Goal: Navigation & Orientation: Find specific page/section

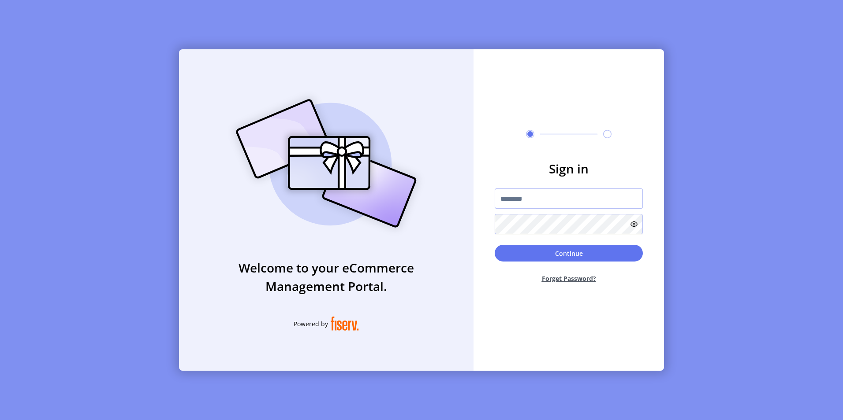
click at [520, 200] on input "text" at bounding box center [568, 199] width 148 height 20
paste input "**********"
type input "**********"
click at [570, 252] on button "Continue" at bounding box center [568, 253] width 148 height 17
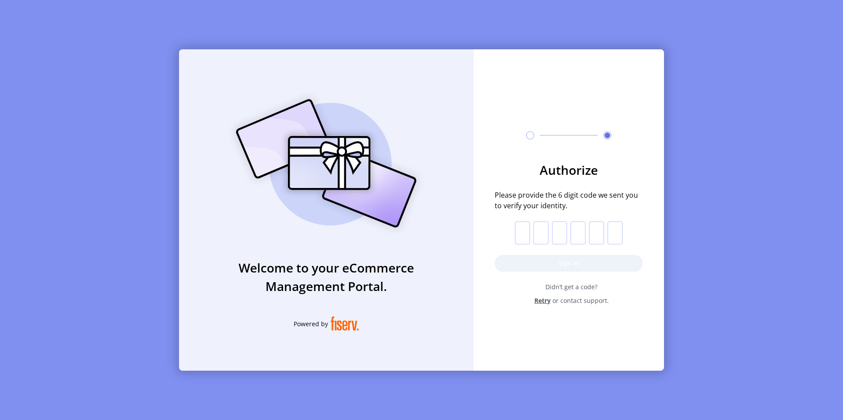
click at [519, 236] on input "text" at bounding box center [522, 233] width 15 height 23
paste input "*"
type input "*"
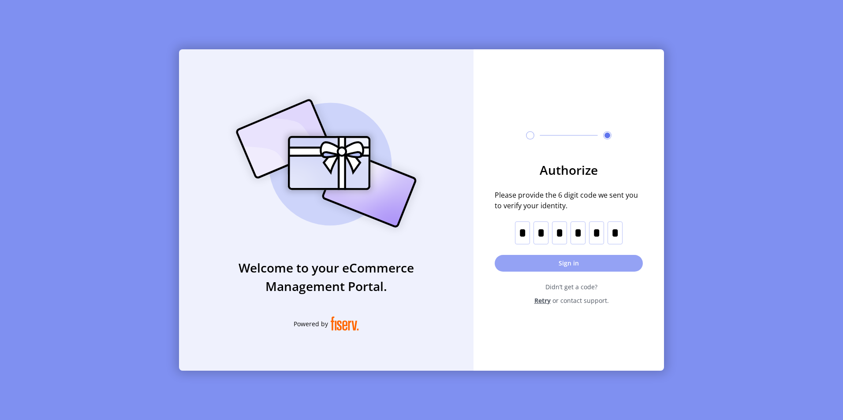
click at [564, 261] on button "Sign in" at bounding box center [568, 263] width 148 height 17
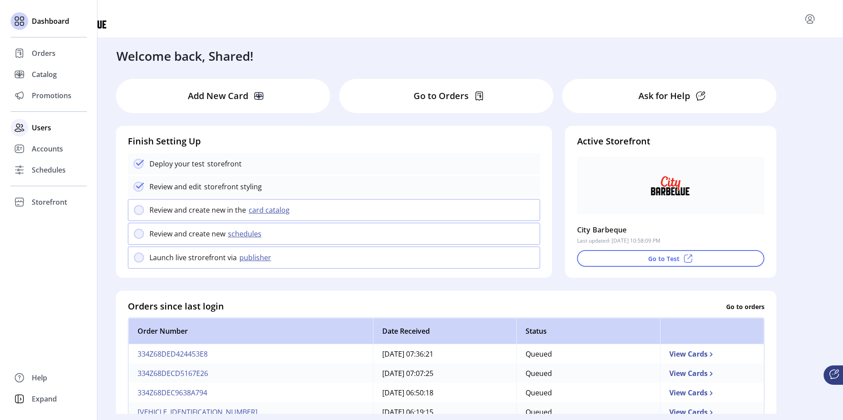
click at [22, 126] on icon at bounding box center [19, 128] width 14 height 14
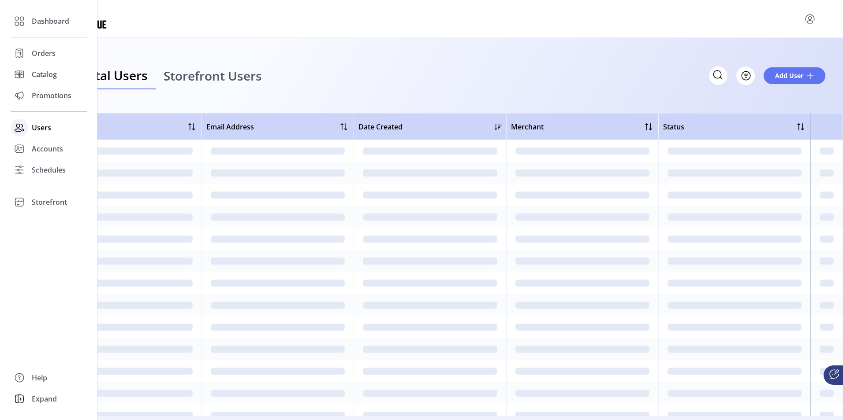
click at [45, 130] on span "Users" at bounding box center [41, 128] width 19 height 11
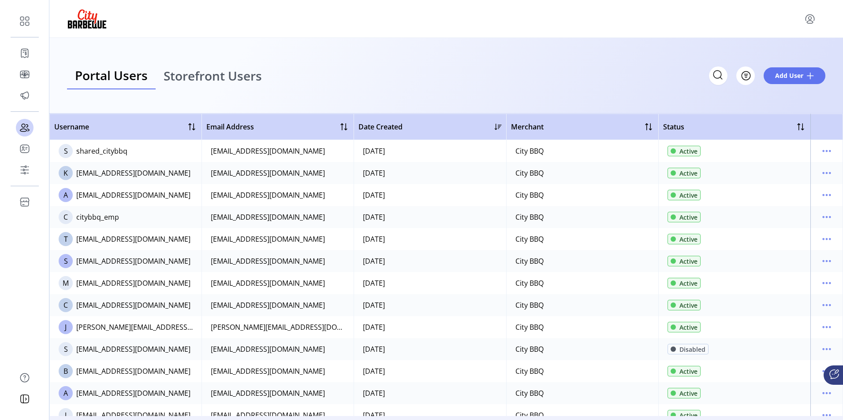
scroll to position [44, 0]
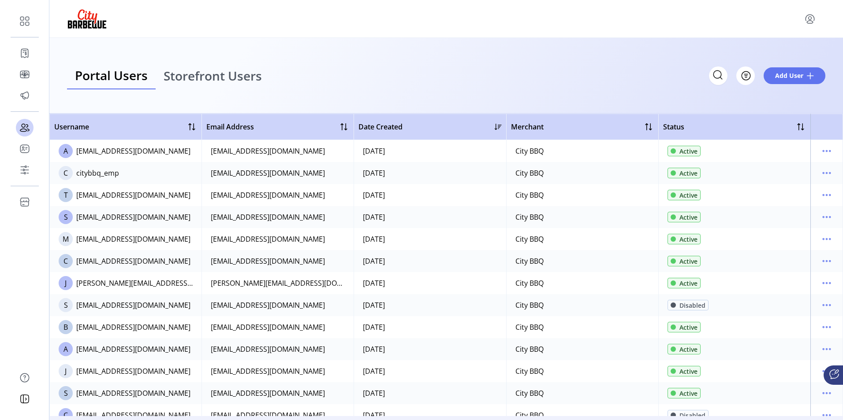
click at [212, 74] on span "Storefront Users" at bounding box center [212, 76] width 98 height 12
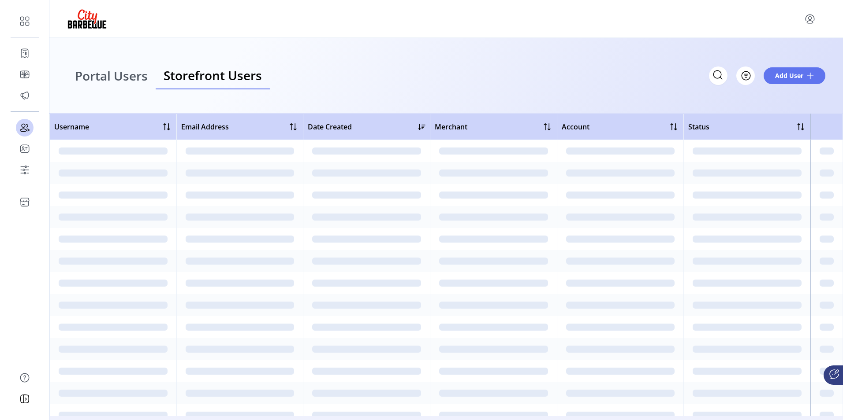
scroll to position [0, 0]
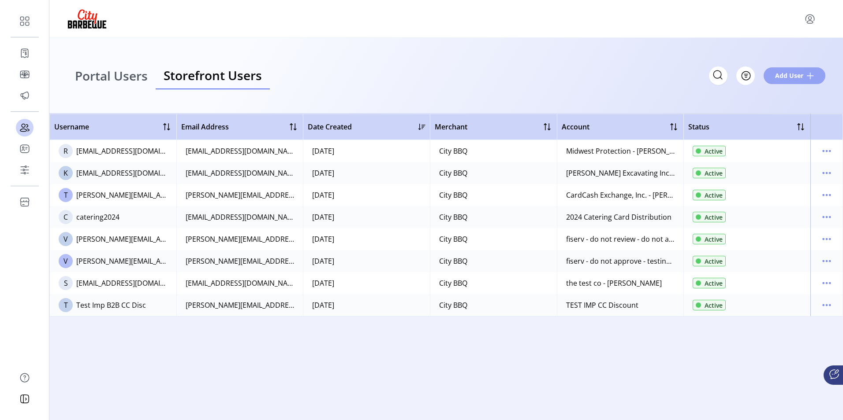
click at [801, 75] on span "Add User" at bounding box center [789, 75] width 28 height 9
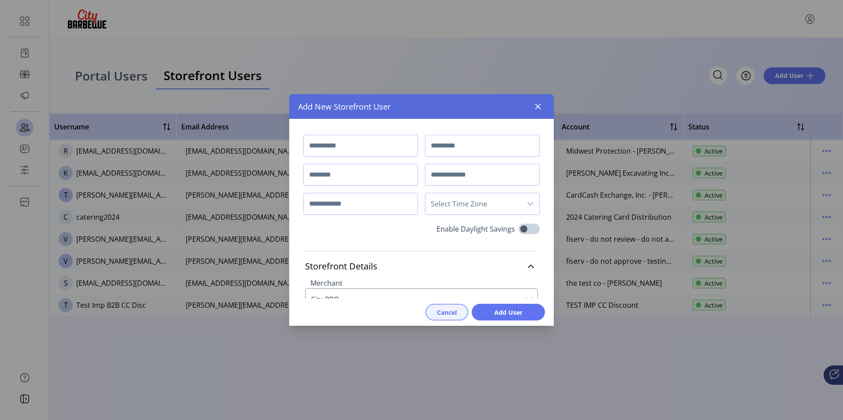
click at [447, 313] on span "Cancel" at bounding box center [447, 312] width 20 height 9
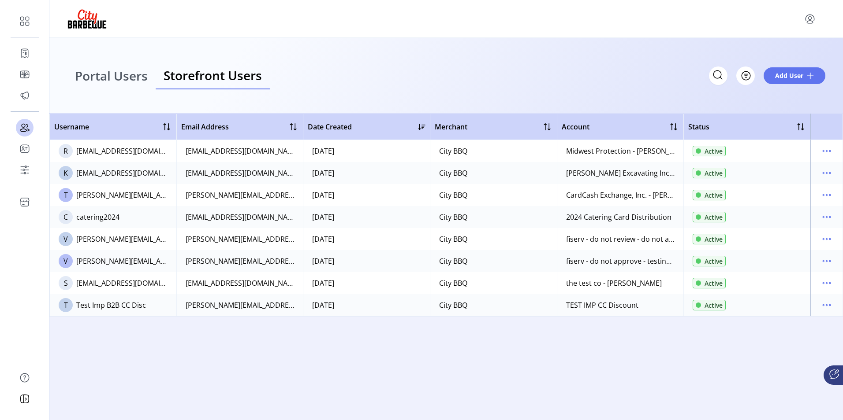
click at [113, 77] on span "Portal Users" at bounding box center [111, 76] width 73 height 12
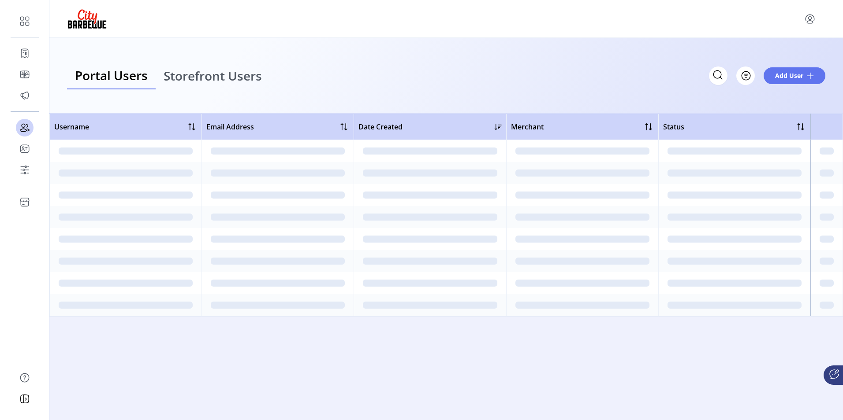
click at [195, 74] on span "Storefront Users" at bounding box center [212, 76] width 98 height 12
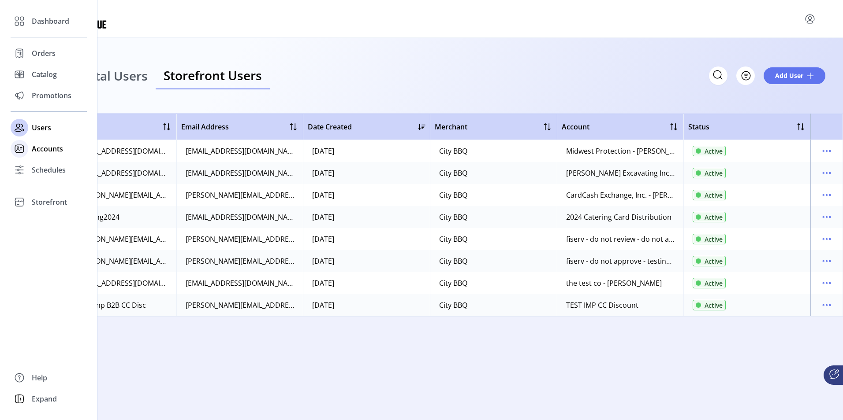
click at [46, 148] on span "Accounts" at bounding box center [47, 149] width 31 height 11
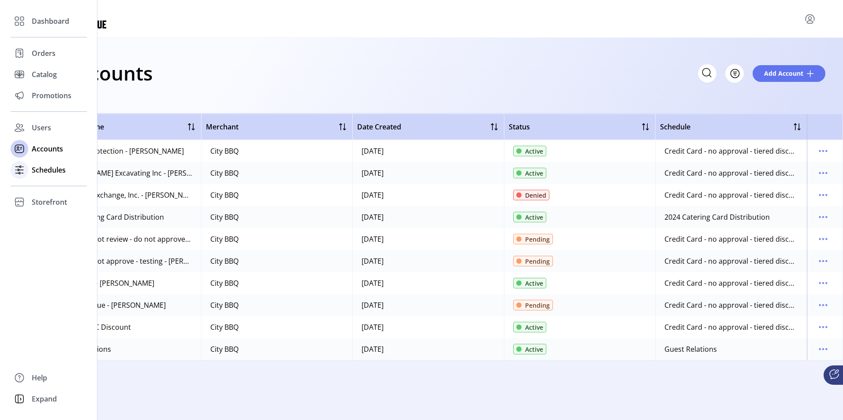
click at [41, 167] on span "Schedules" at bounding box center [49, 170] width 34 height 11
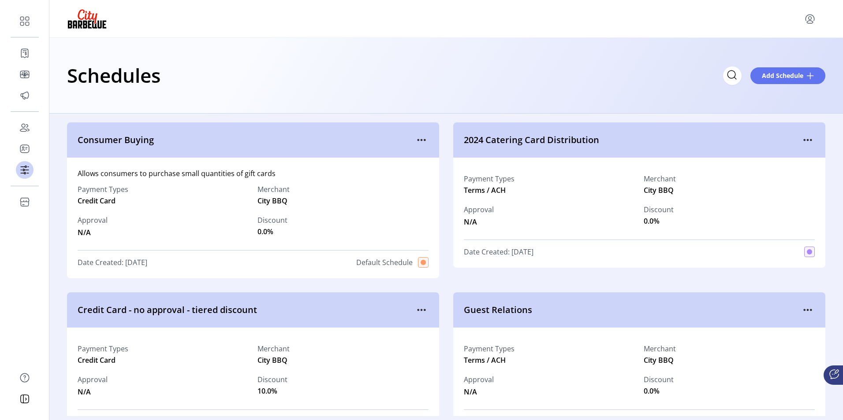
scroll to position [30, 0]
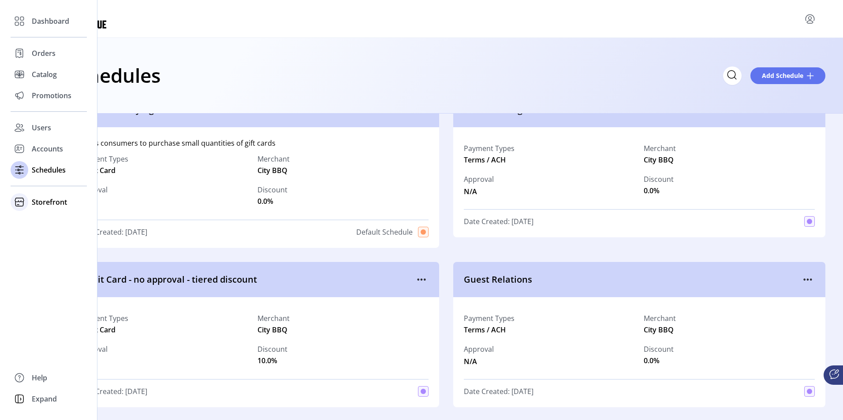
click at [46, 199] on span "Storefront" at bounding box center [49, 202] width 35 height 11
click at [47, 217] on span "Configuration" at bounding box center [55, 220] width 46 height 11
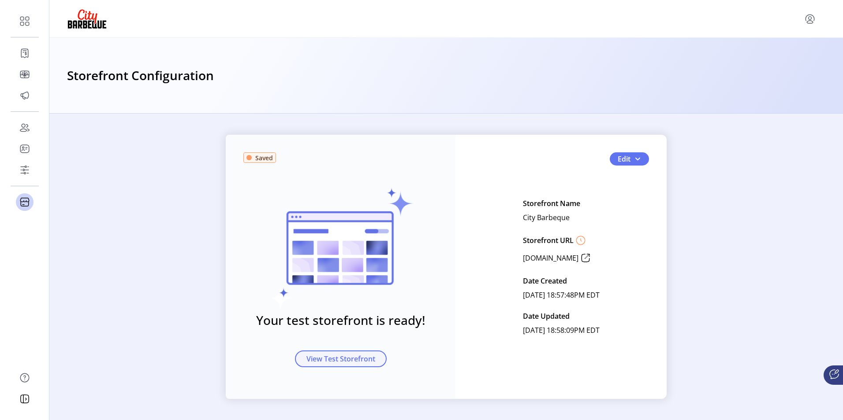
click at [338, 363] on span "View Test Storefront" at bounding box center [340, 359] width 69 height 11
